Goal: Task Accomplishment & Management: Use online tool/utility

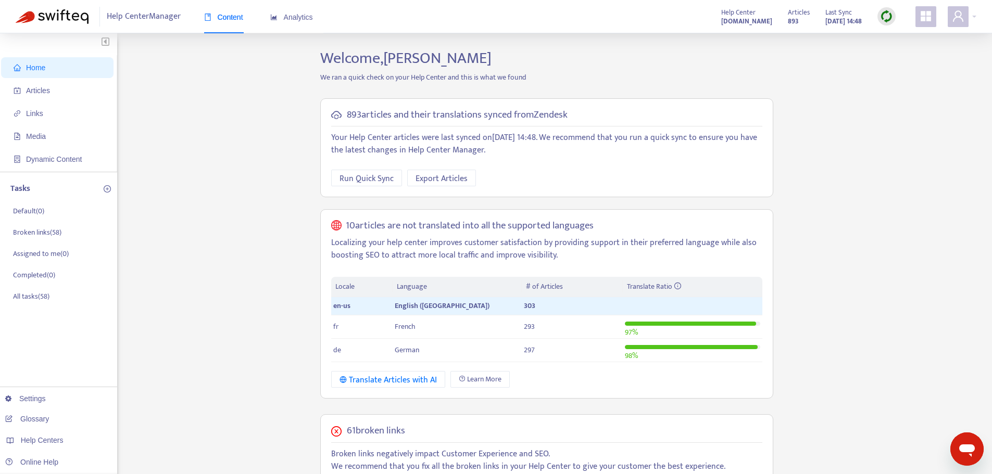
click at [975, 15] on div at bounding box center [962, 16] width 29 height 21
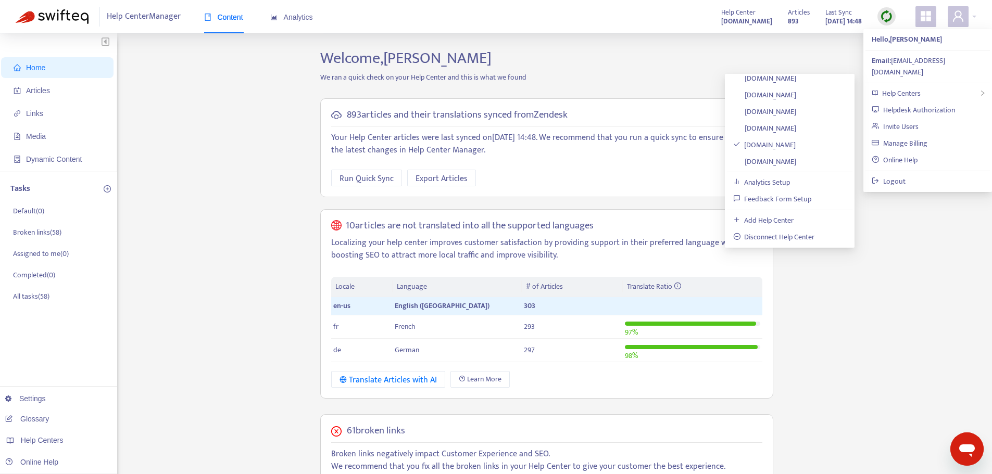
scroll to position [156, 0]
click at [762, 160] on link "[DOMAIN_NAME]" at bounding box center [765, 161] width 64 height 12
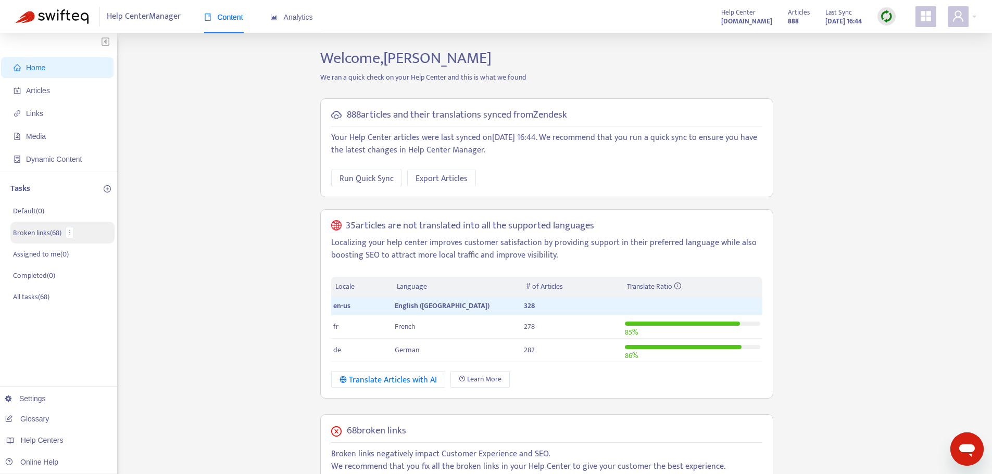
click at [37, 228] on p "Broken links ( 68 )" at bounding box center [37, 233] width 48 height 11
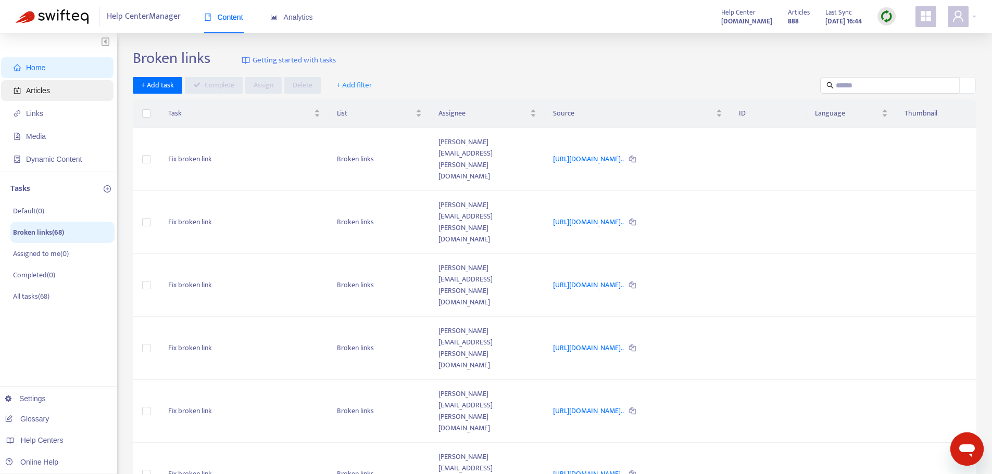
click at [40, 90] on span "Articles" at bounding box center [38, 90] width 24 height 8
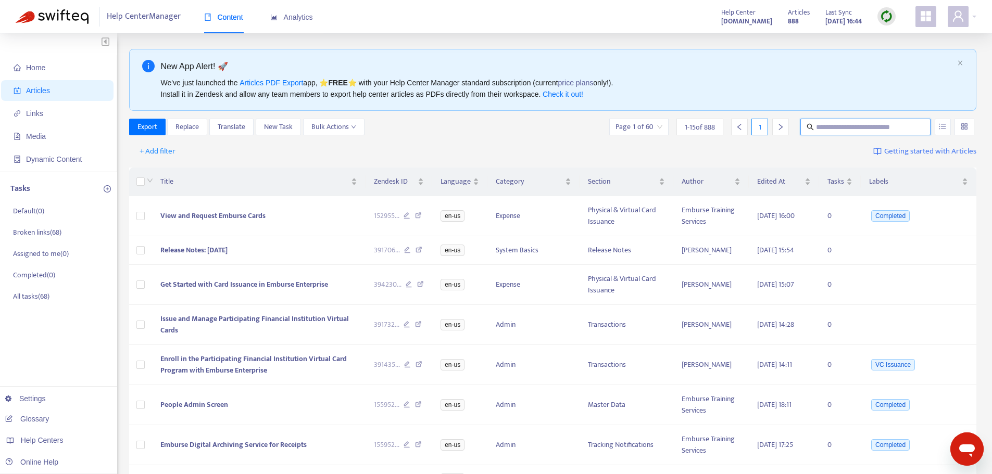
click at [842, 130] on input "text" at bounding box center [866, 126] width 100 height 11
type input "*******"
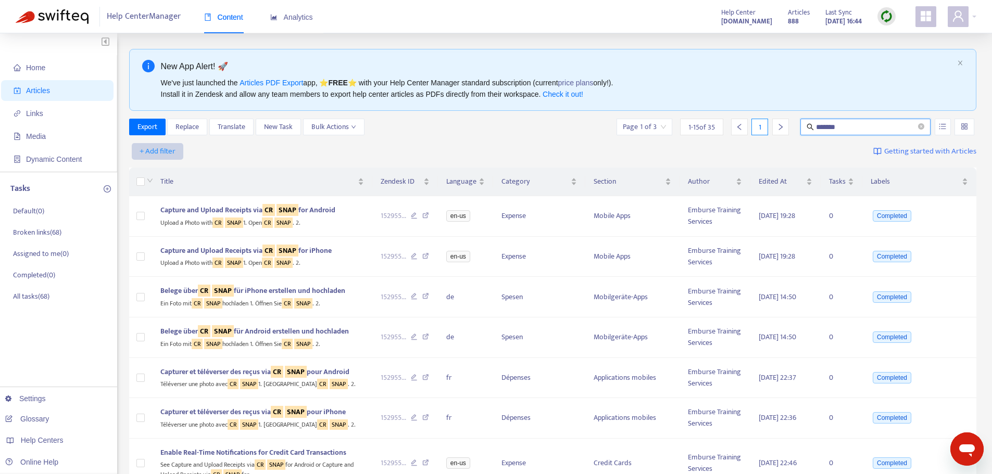
click at [164, 150] on span "+ Add filter" at bounding box center [158, 151] width 36 height 12
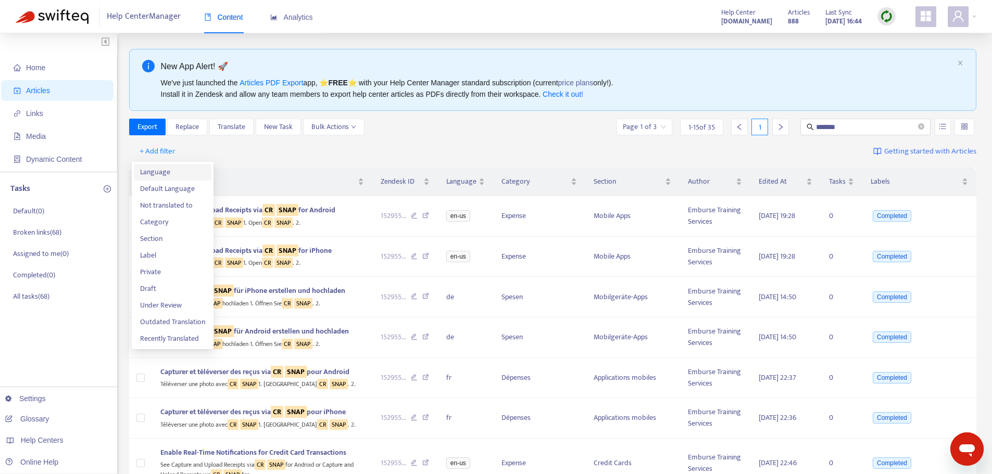
click at [160, 171] on span "Language" at bounding box center [172, 172] width 65 height 11
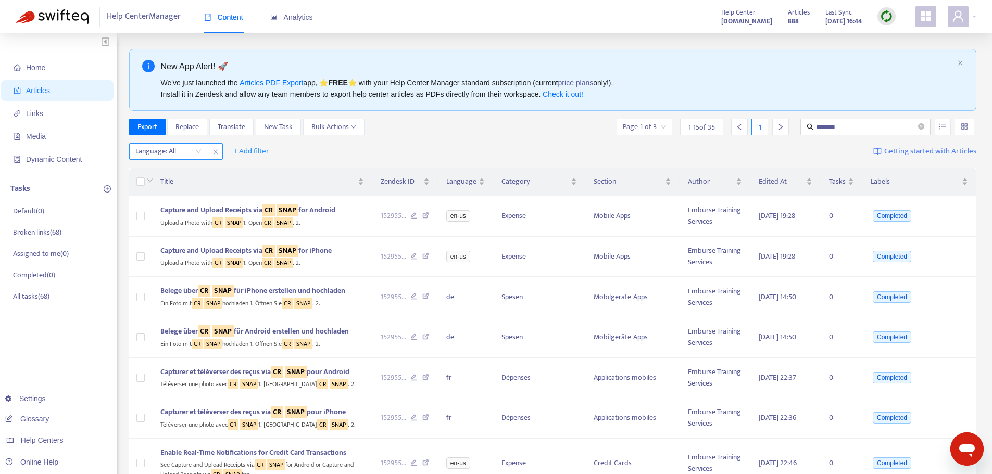
click at [210, 152] on span "close" at bounding box center [216, 152] width 14 height 12
click at [170, 150] on span "+ Add filter" at bounding box center [158, 151] width 36 height 12
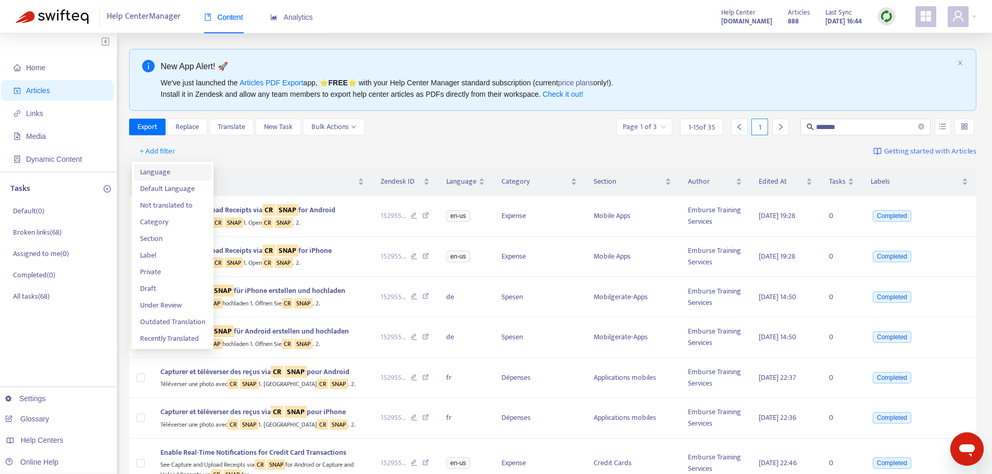
click at [167, 169] on span "Language" at bounding box center [172, 172] width 65 height 11
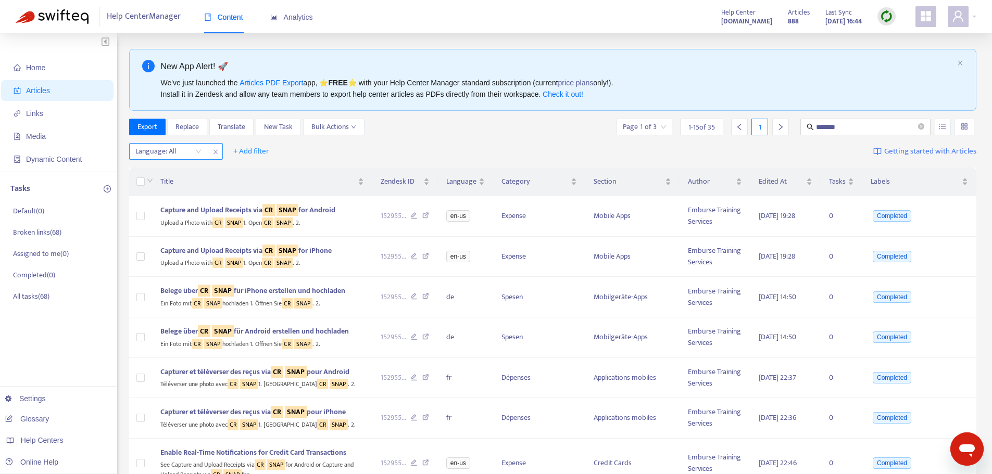
click at [197, 151] on div "Language: All" at bounding box center [169, 152] width 78 height 16
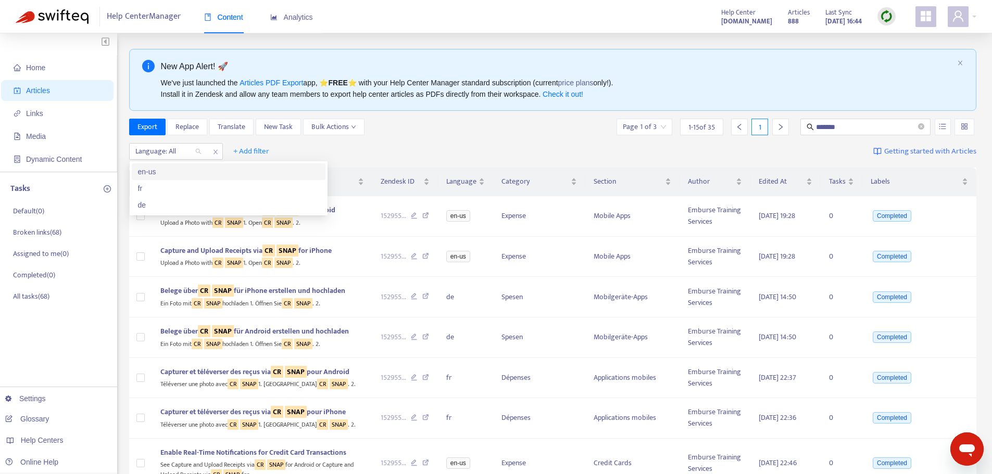
click at [186, 171] on div "en-us" at bounding box center [228, 171] width 181 height 11
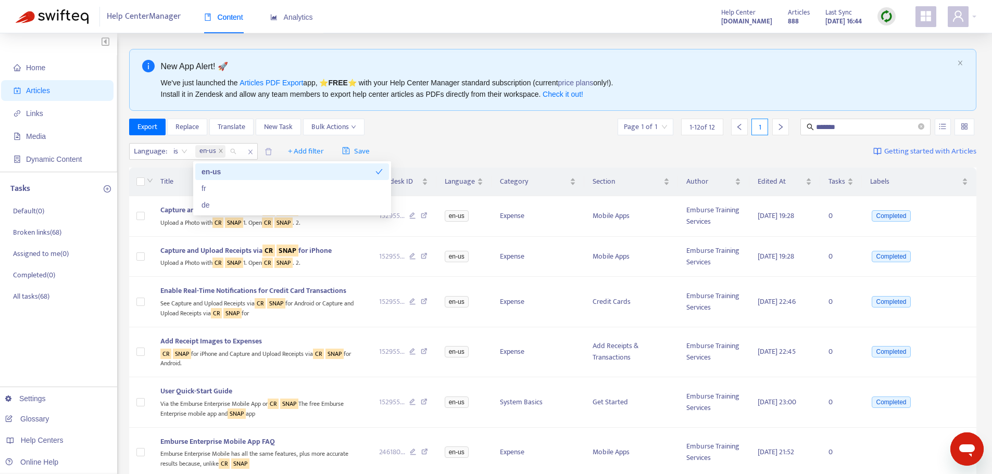
click at [448, 127] on div "Export Replace Translate New Task Bulk Actions Page 1 of 1 1 - 12 of 12 1 *****…" at bounding box center [553, 127] width 848 height 17
